Goal: Task Accomplishment & Management: Manage account settings

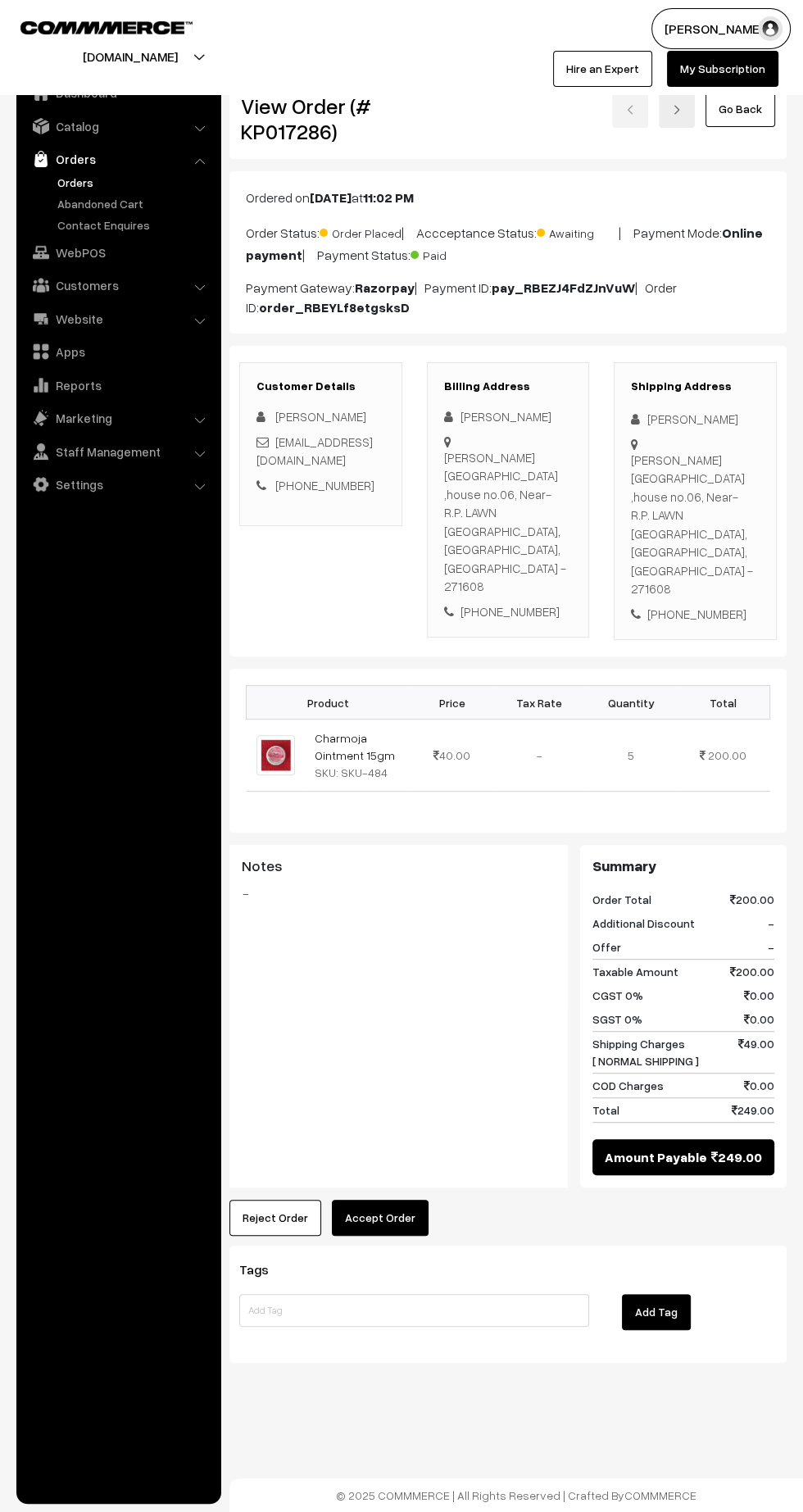
click at [260, 1199] on button "Reject Order" at bounding box center [275, 1217] width 92 height 36
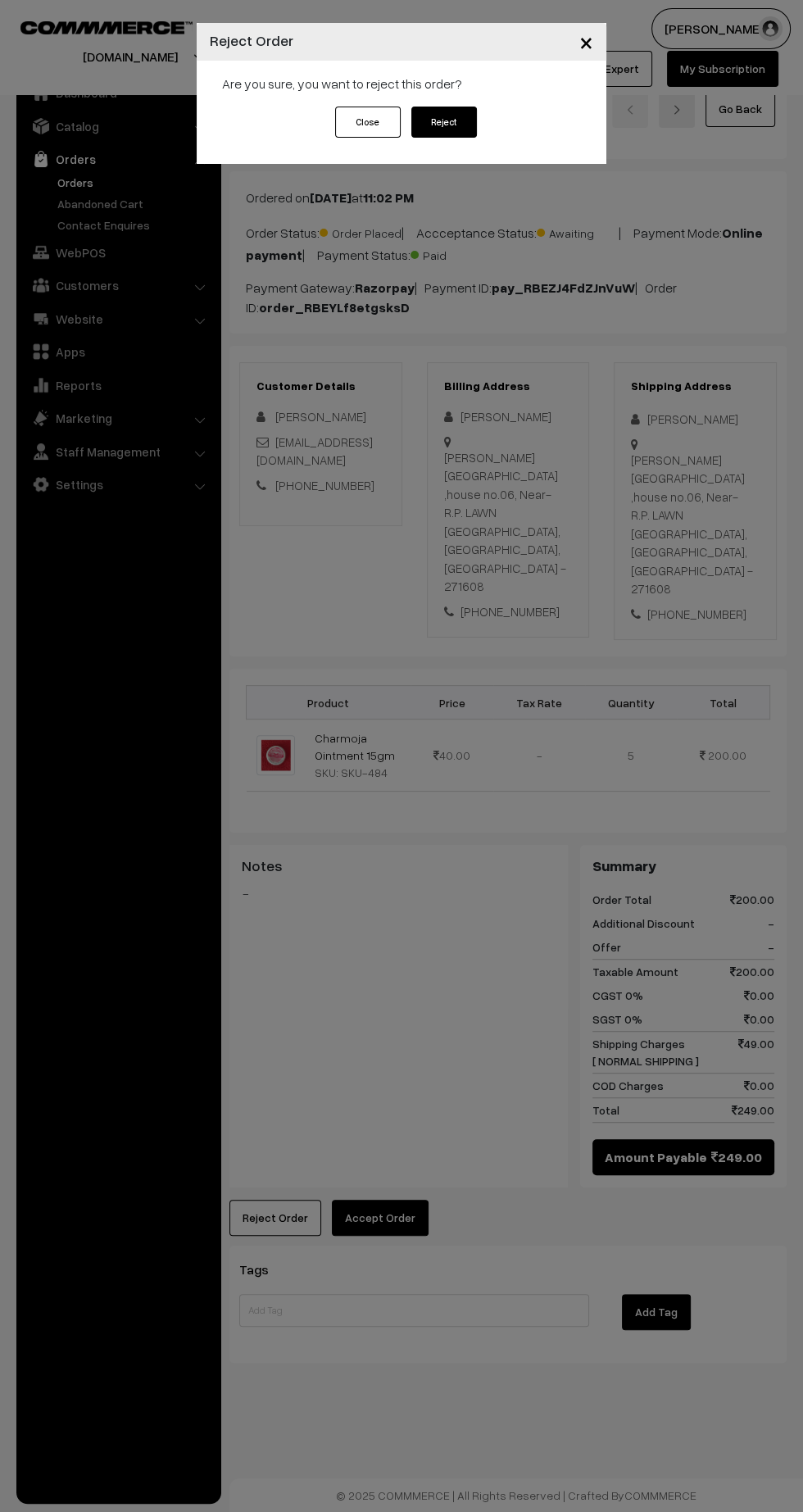
click at [448, 112] on button "Reject" at bounding box center [444, 122] width 65 height 31
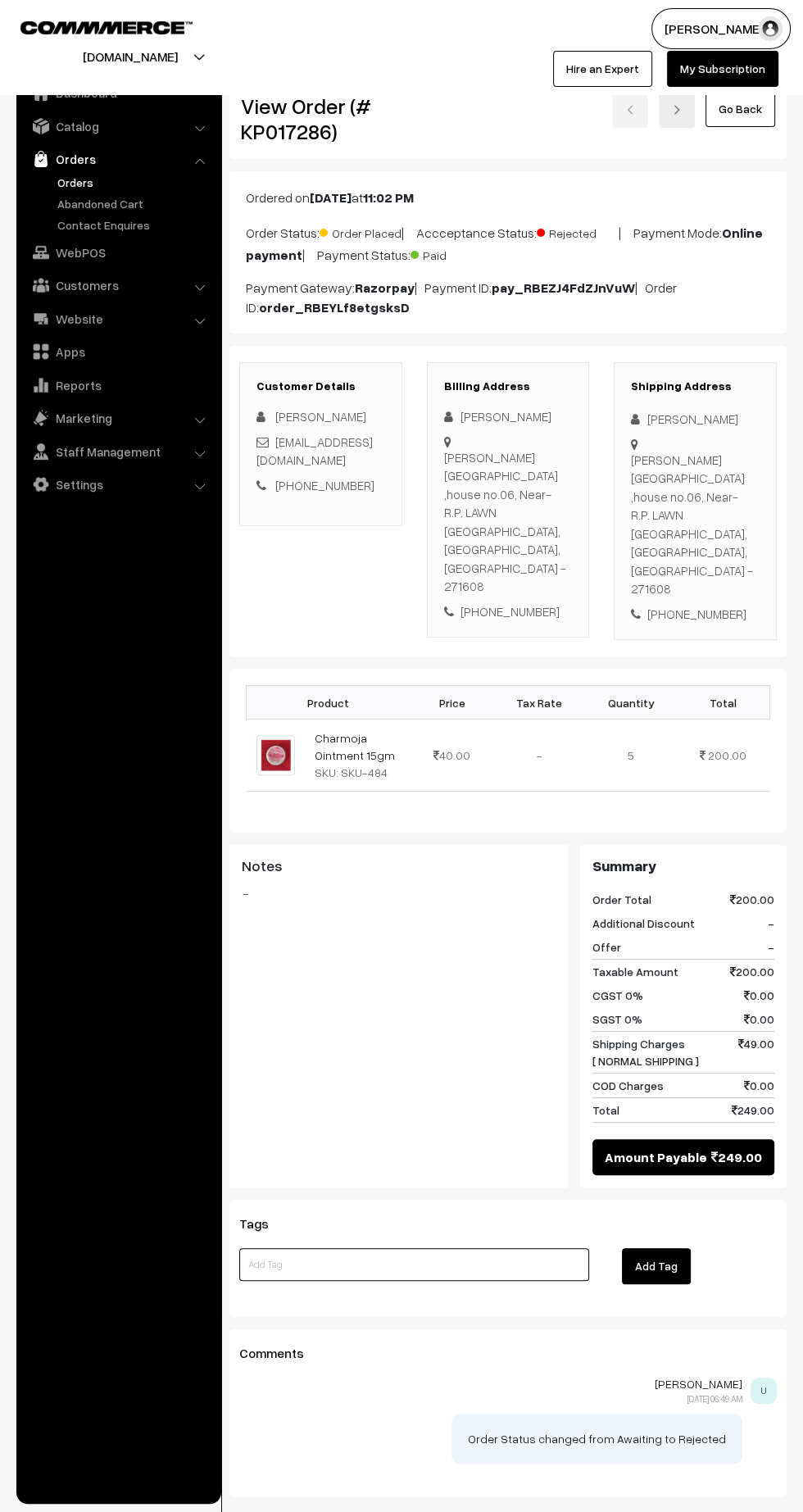
click at [421, 1248] on input at bounding box center [415, 1264] width 350 height 33
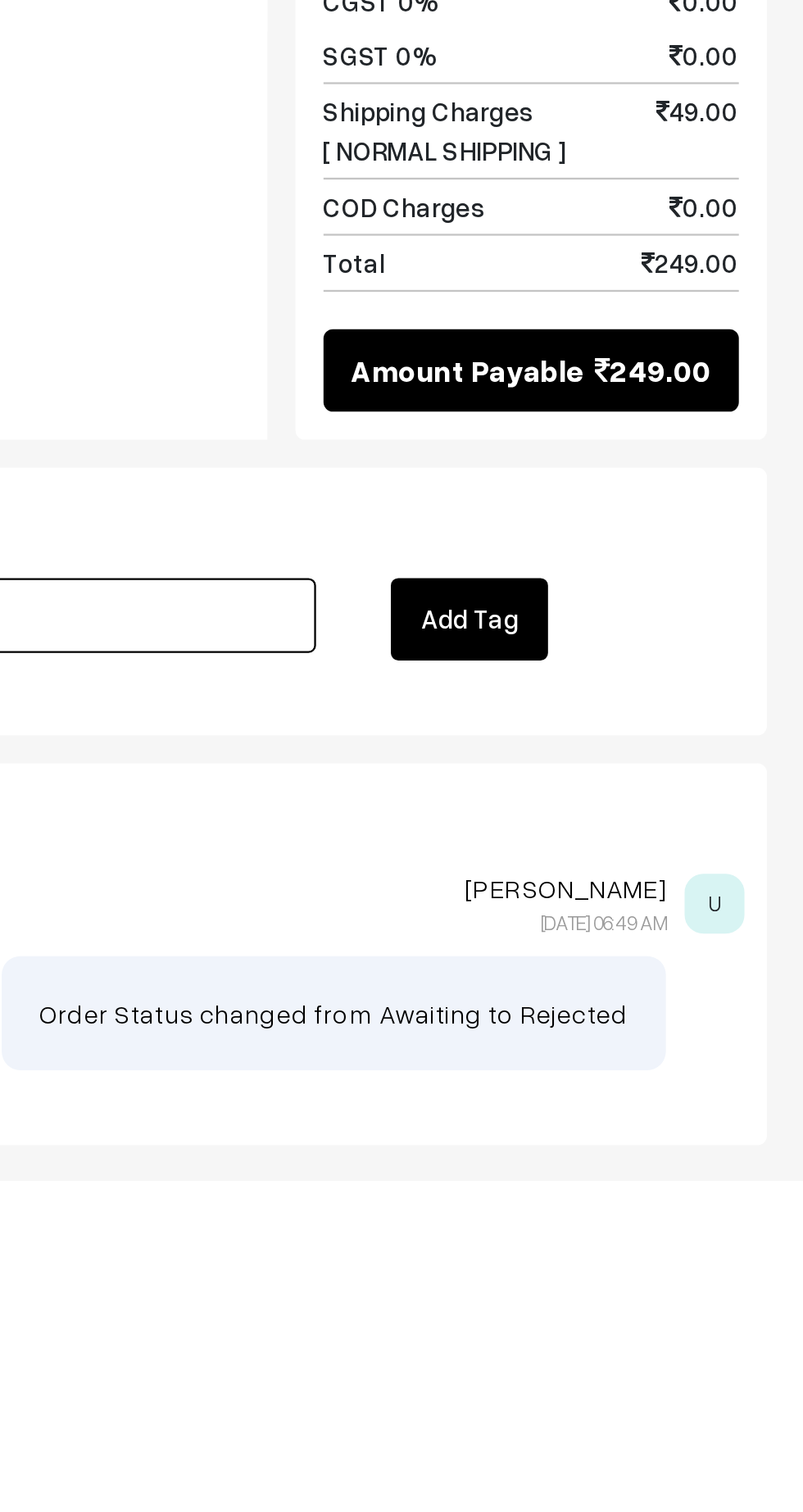
type input "As per customer"
click at [654, 1248] on button "Add Tag" at bounding box center [656, 1266] width 69 height 36
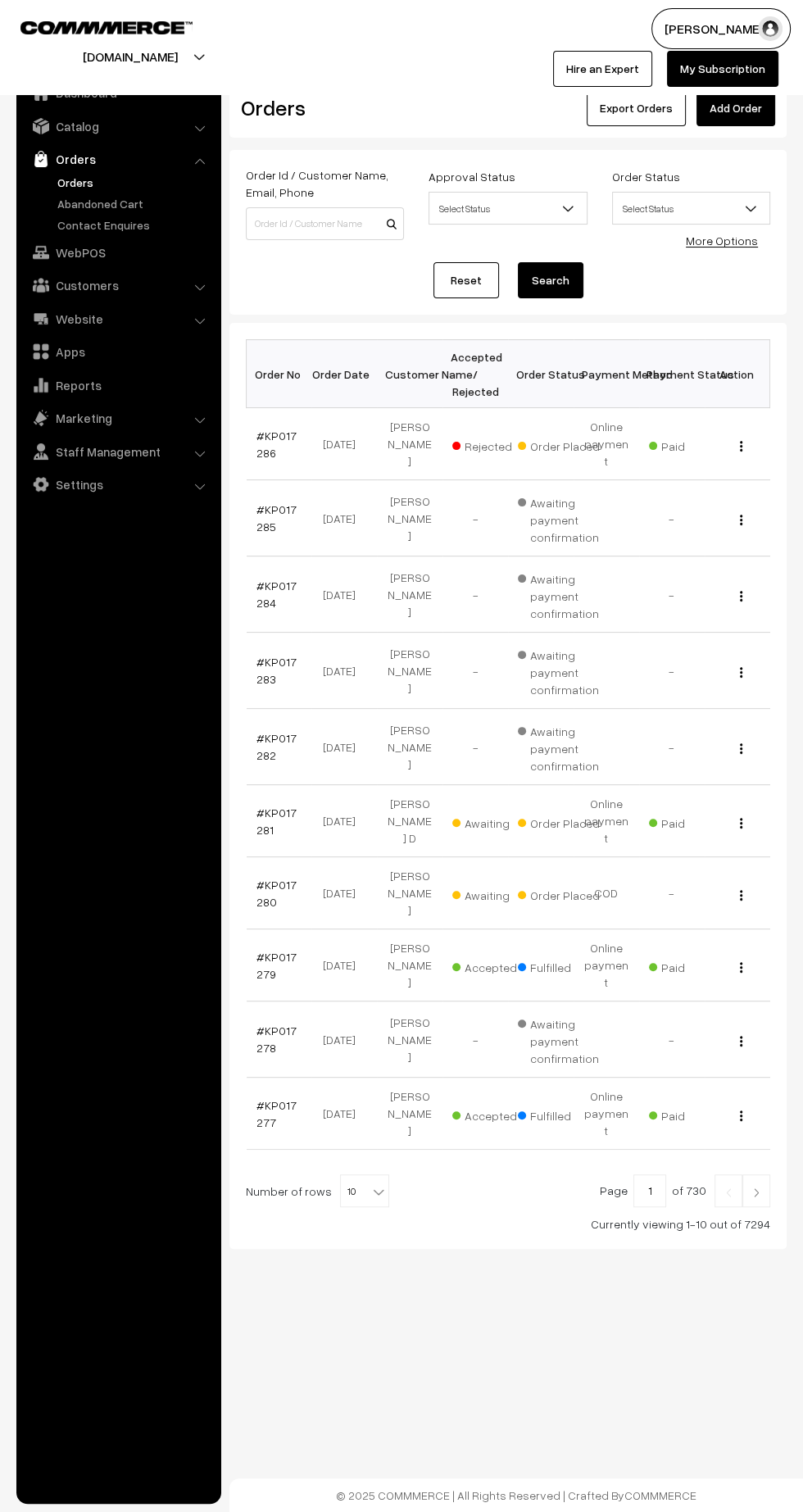
click at [262, 442] on link "#KP017286" at bounding box center [276, 444] width 40 height 31
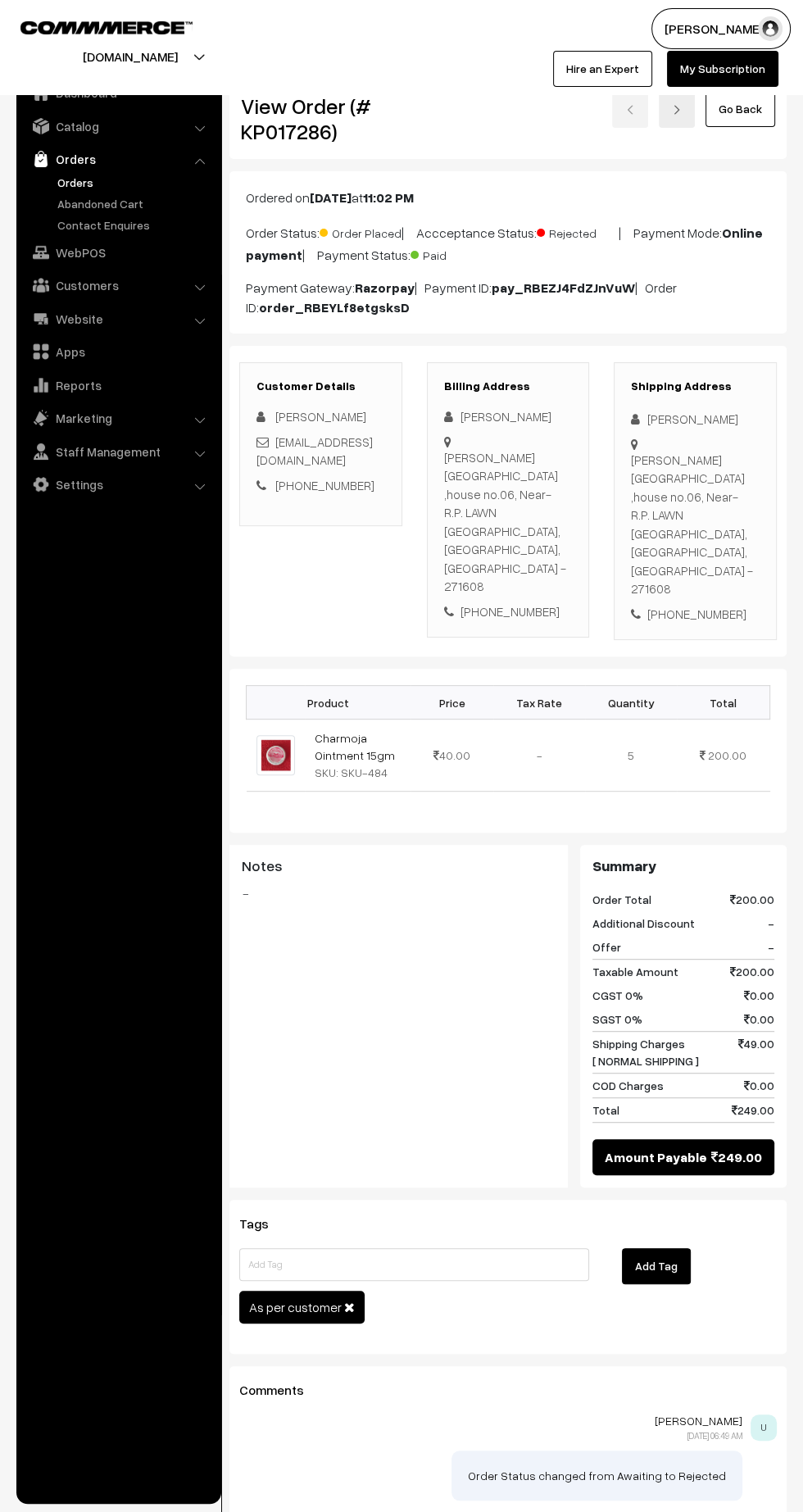
click at [480, 1216] on h3 "Tags" at bounding box center [508, 1224] width 537 height 15
click at [495, 1248] on input at bounding box center [415, 1264] width 350 height 33
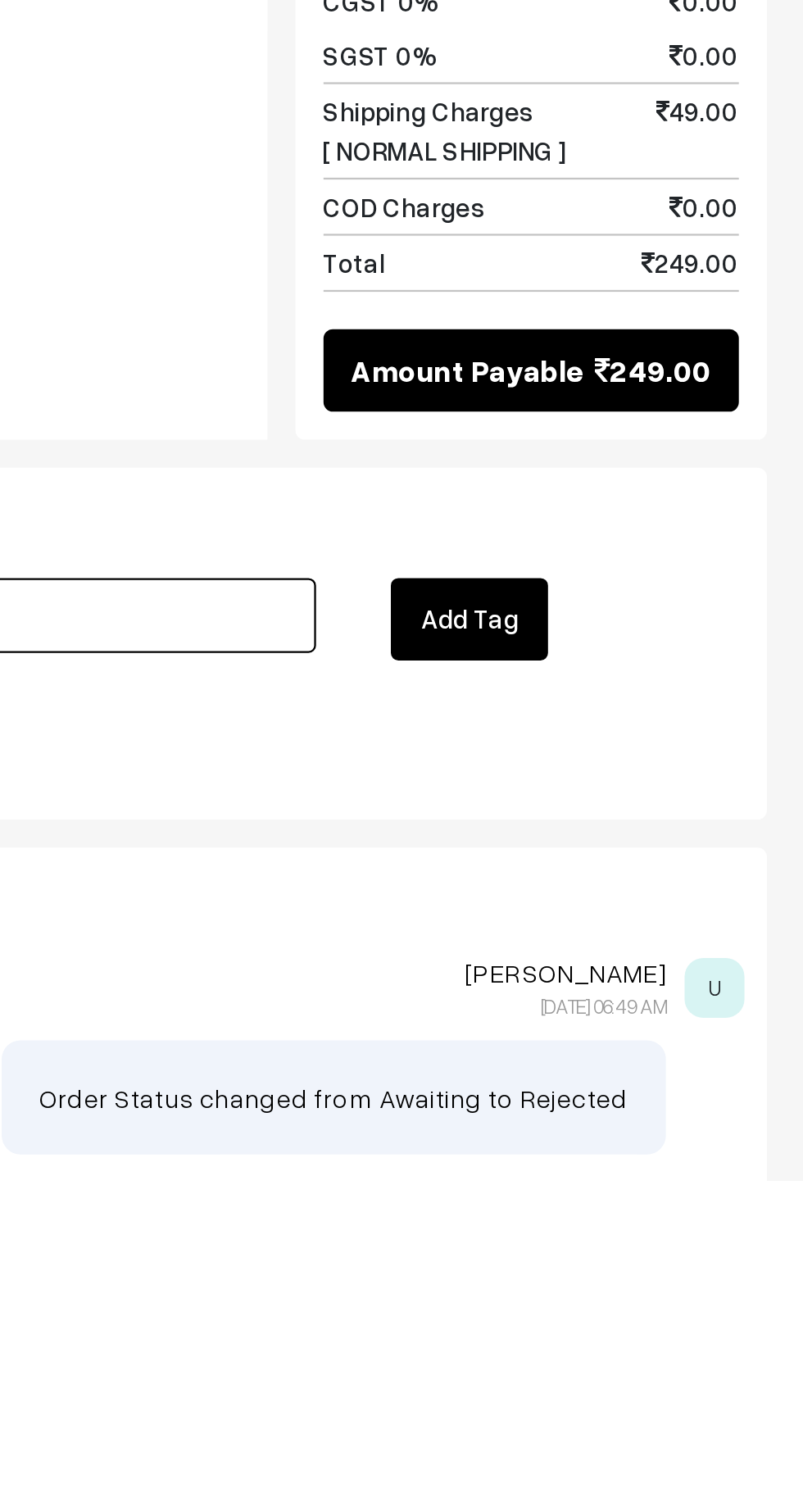
type input "Refunded"
click at [650, 1248] on button "Add Tag" at bounding box center [656, 1266] width 69 height 36
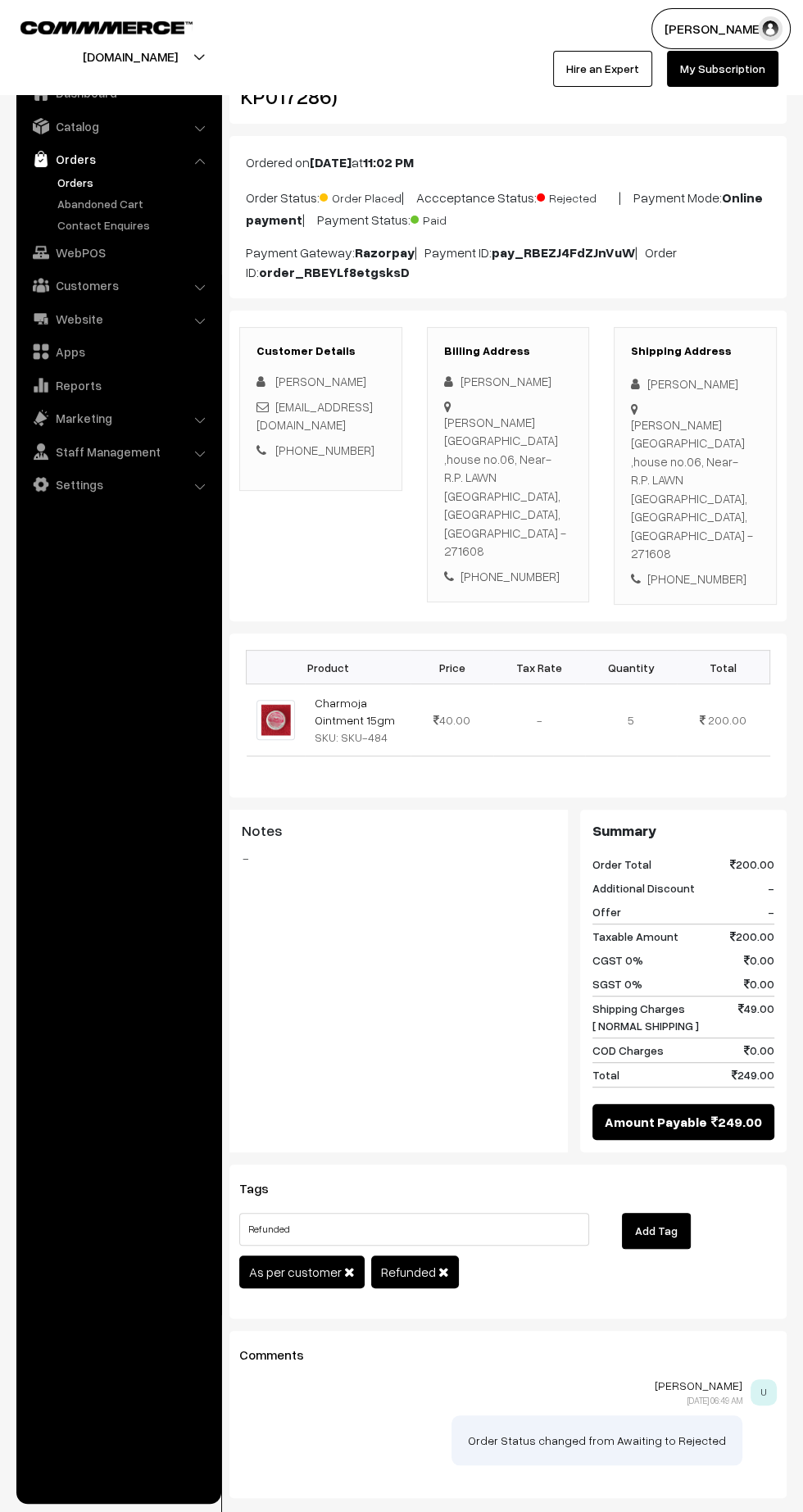
scroll to position [34, 0]
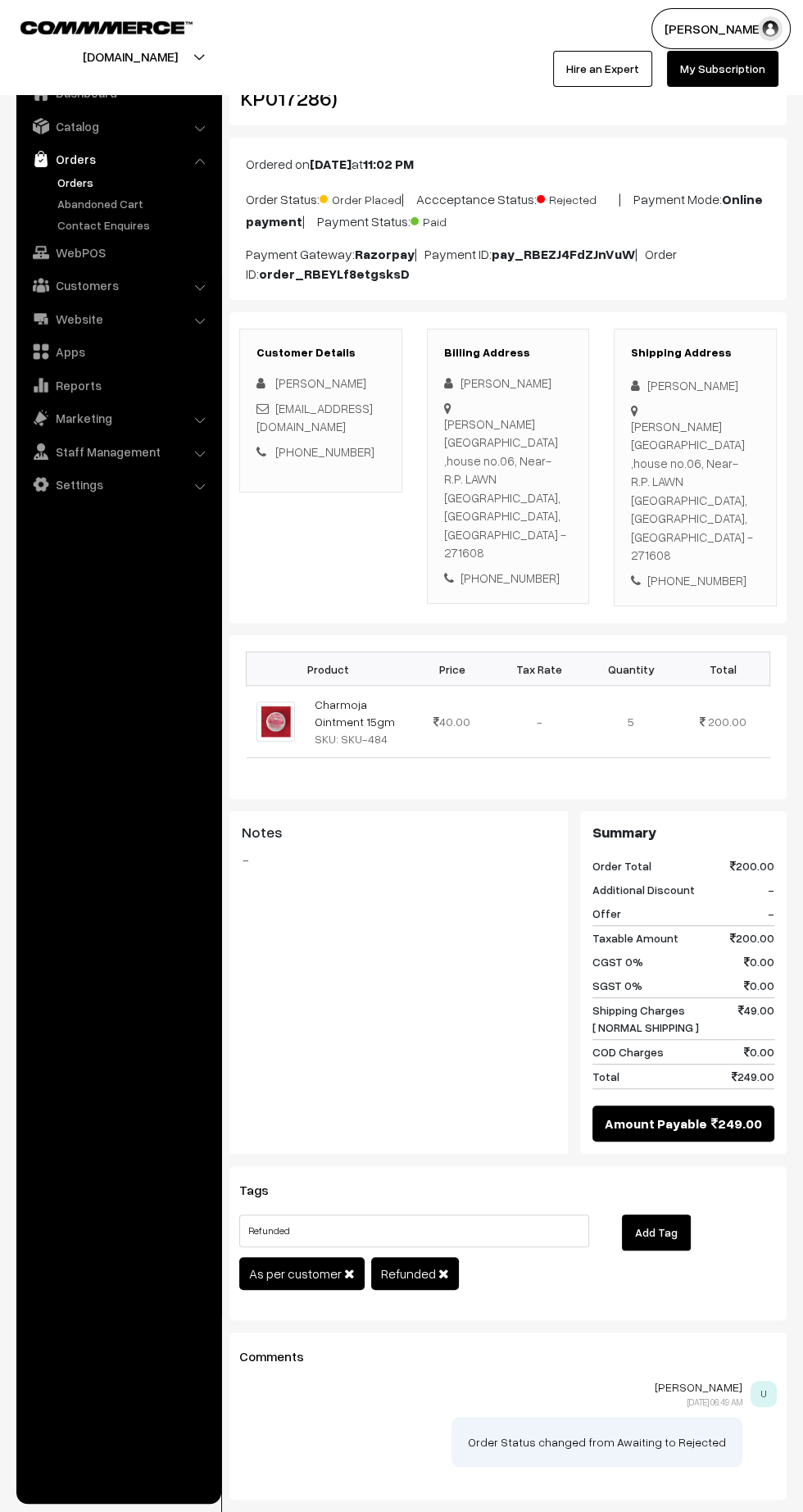
click at [82, 179] on link "Orders" at bounding box center [134, 182] width 162 height 17
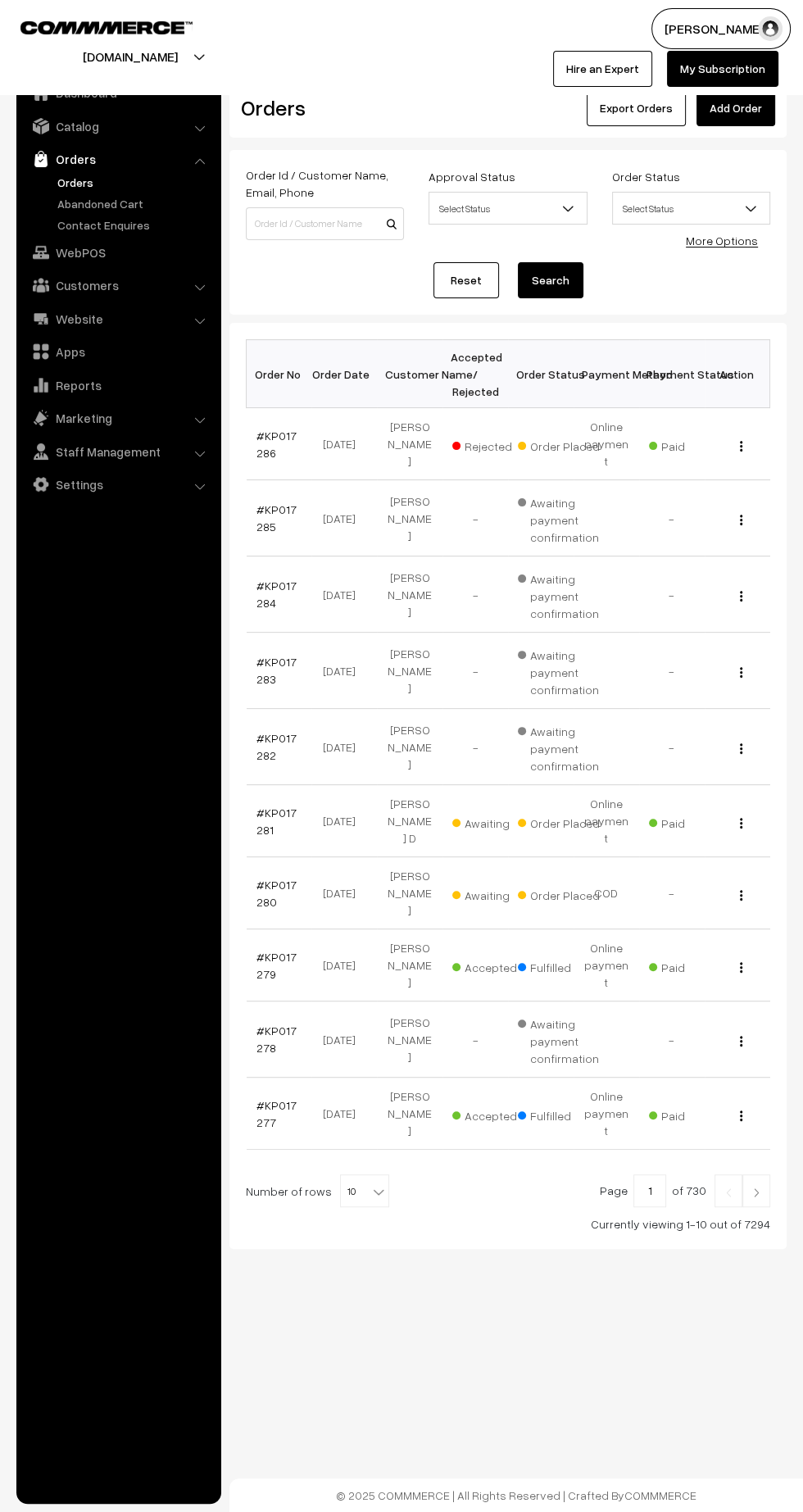
click at [278, 806] on link "#KP017281" at bounding box center [276, 821] width 40 height 31
